Goal: Check status: Check status

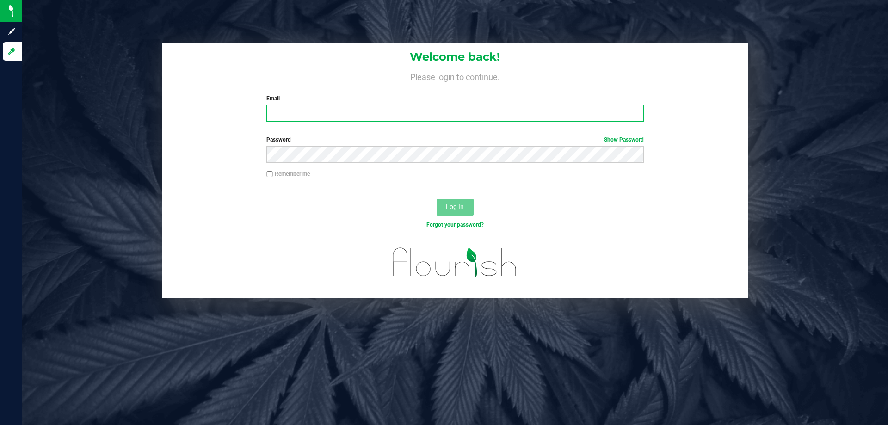
click at [311, 117] on input "Email" at bounding box center [455, 113] width 377 height 17
type input "[EMAIL_ADDRESS][DOMAIN_NAME]"
click at [437, 199] on button "Log In" at bounding box center [455, 207] width 37 height 17
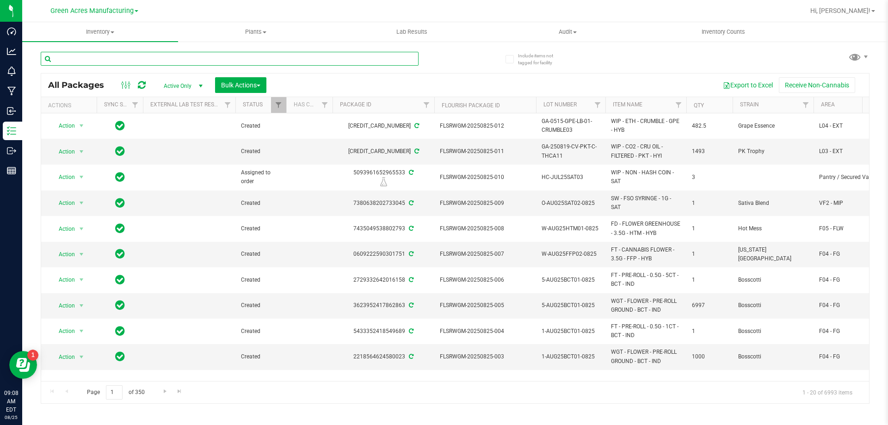
click at [205, 58] on input "text" at bounding box center [230, 59] width 378 height 14
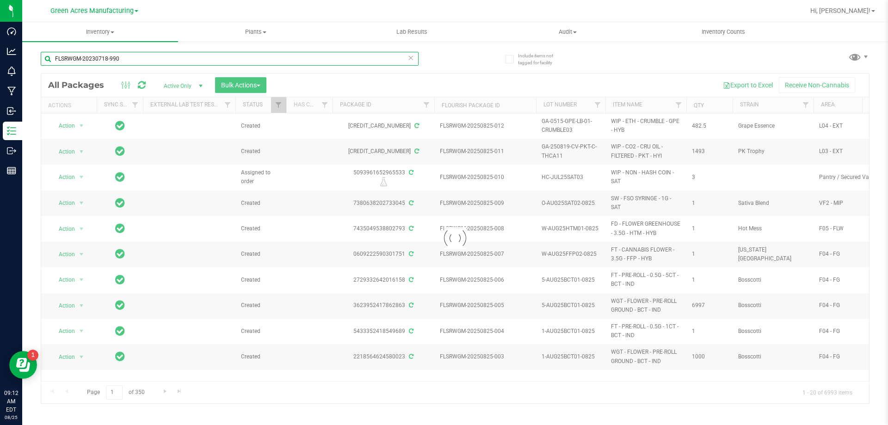
type input "FLSRWGM-20230718-990"
